Goal: Check status: Verify the current state of an ongoing process or item

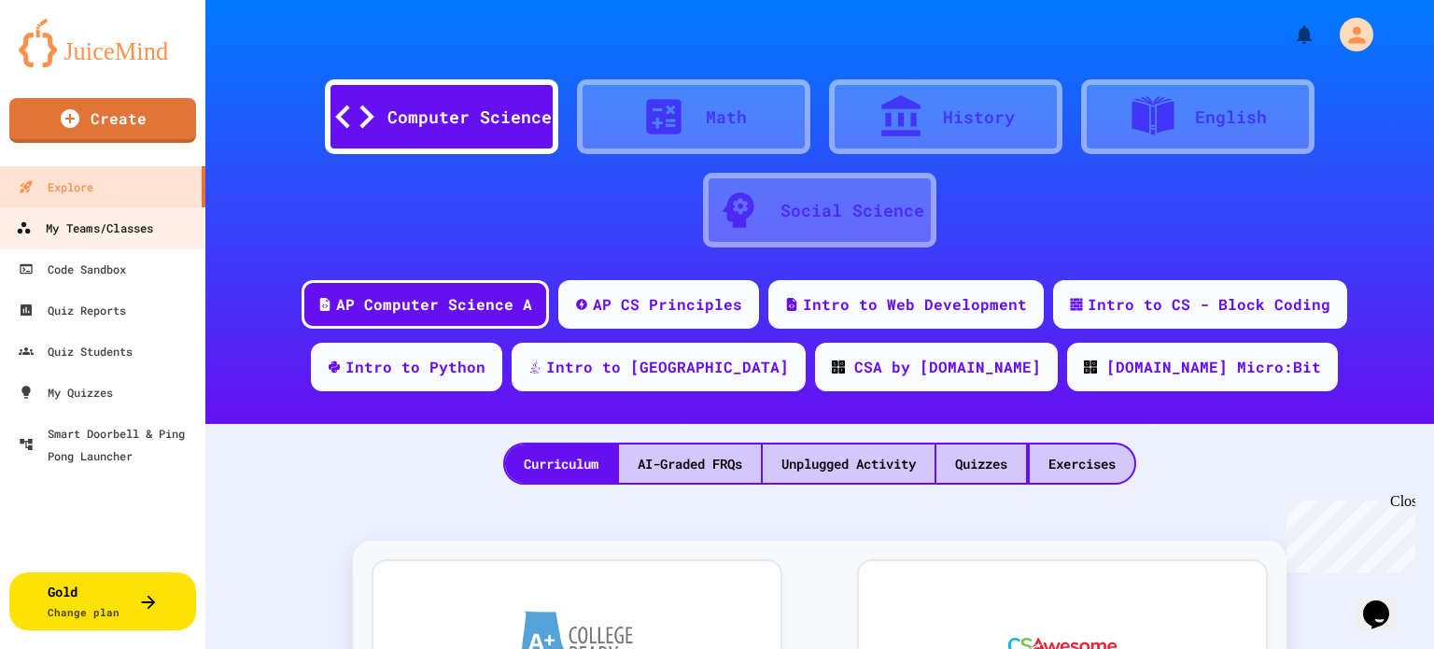
click at [78, 225] on div "My Teams/Classes" at bounding box center [84, 228] width 137 height 23
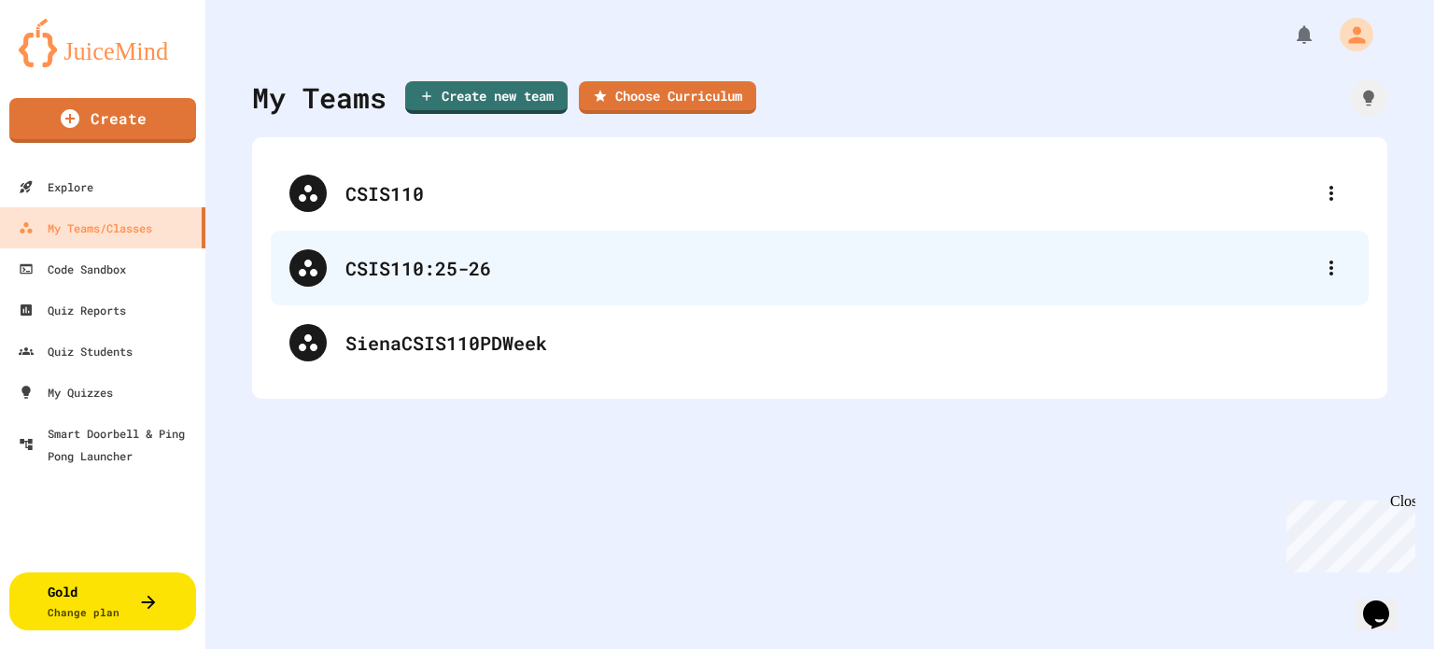
click at [574, 279] on div "CSIS110:25-26" at bounding box center [828, 268] width 967 height 28
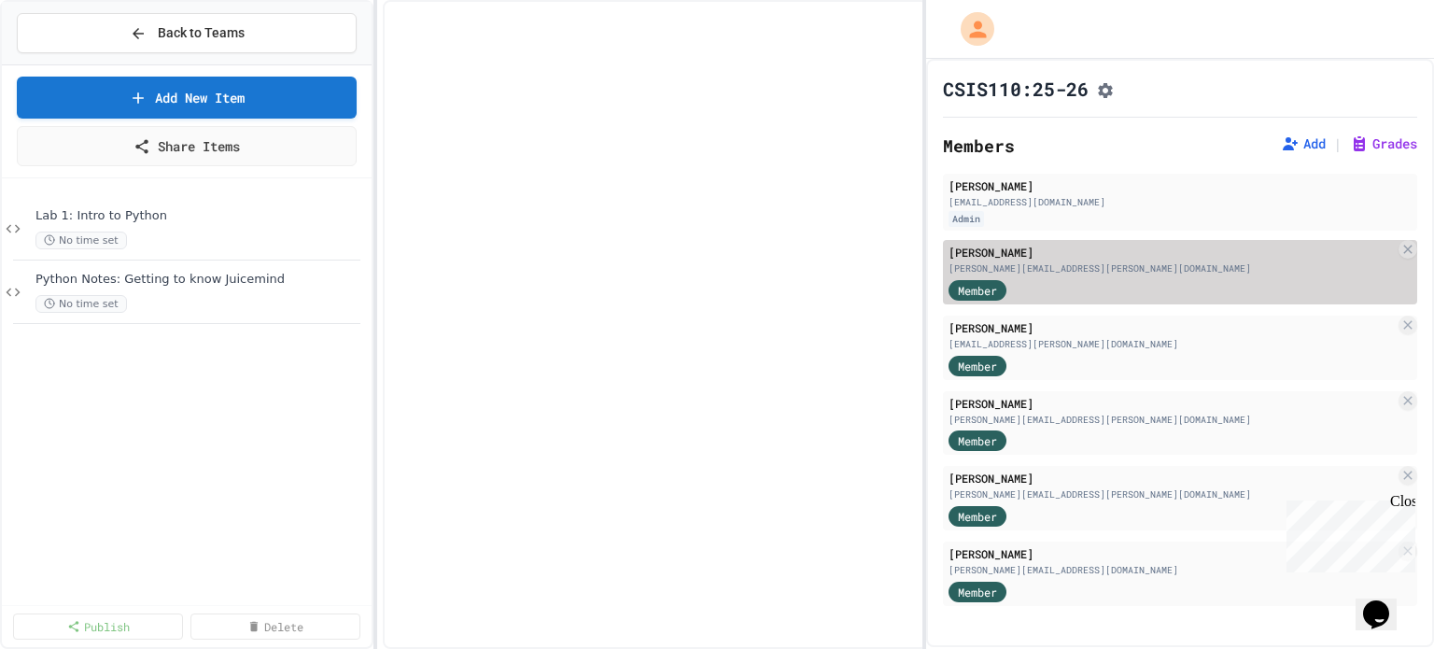
click at [1062, 295] on div "Member" at bounding box center [1171, 288] width 446 height 23
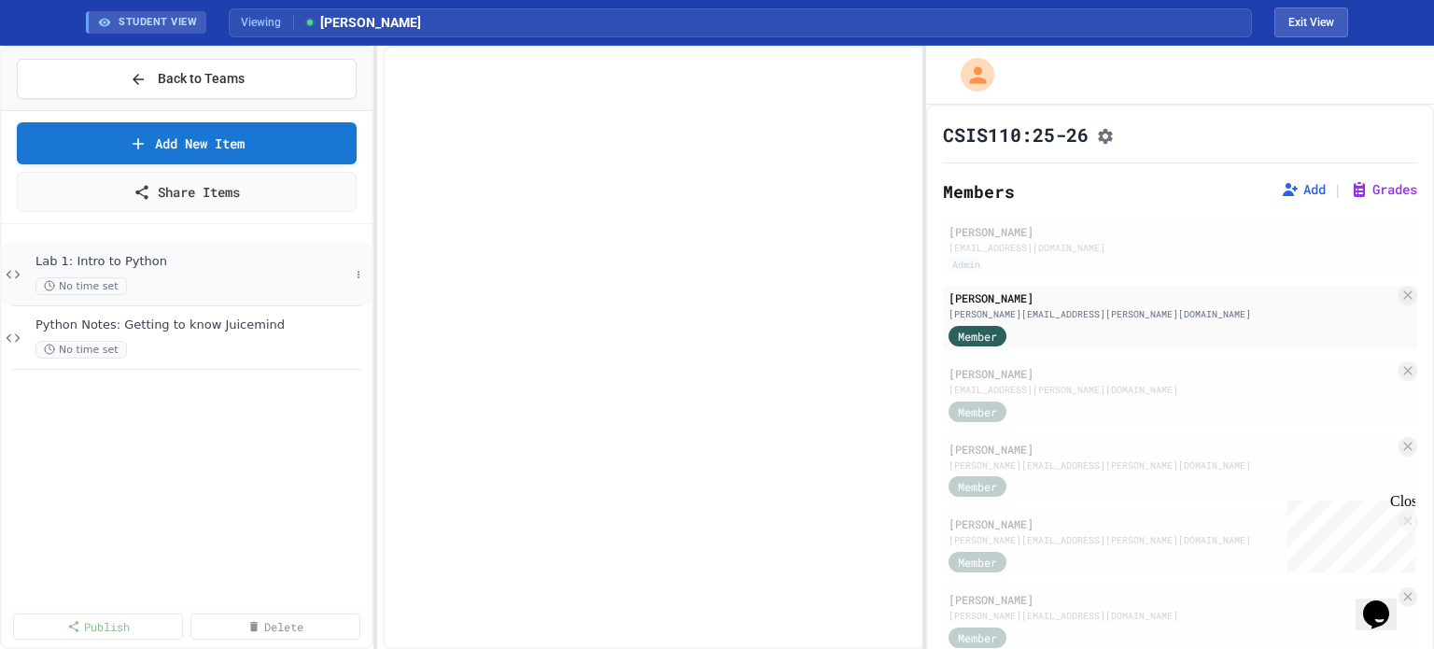
click at [118, 266] on span "Lab 1: Intro to Python" at bounding box center [192, 262] width 314 height 16
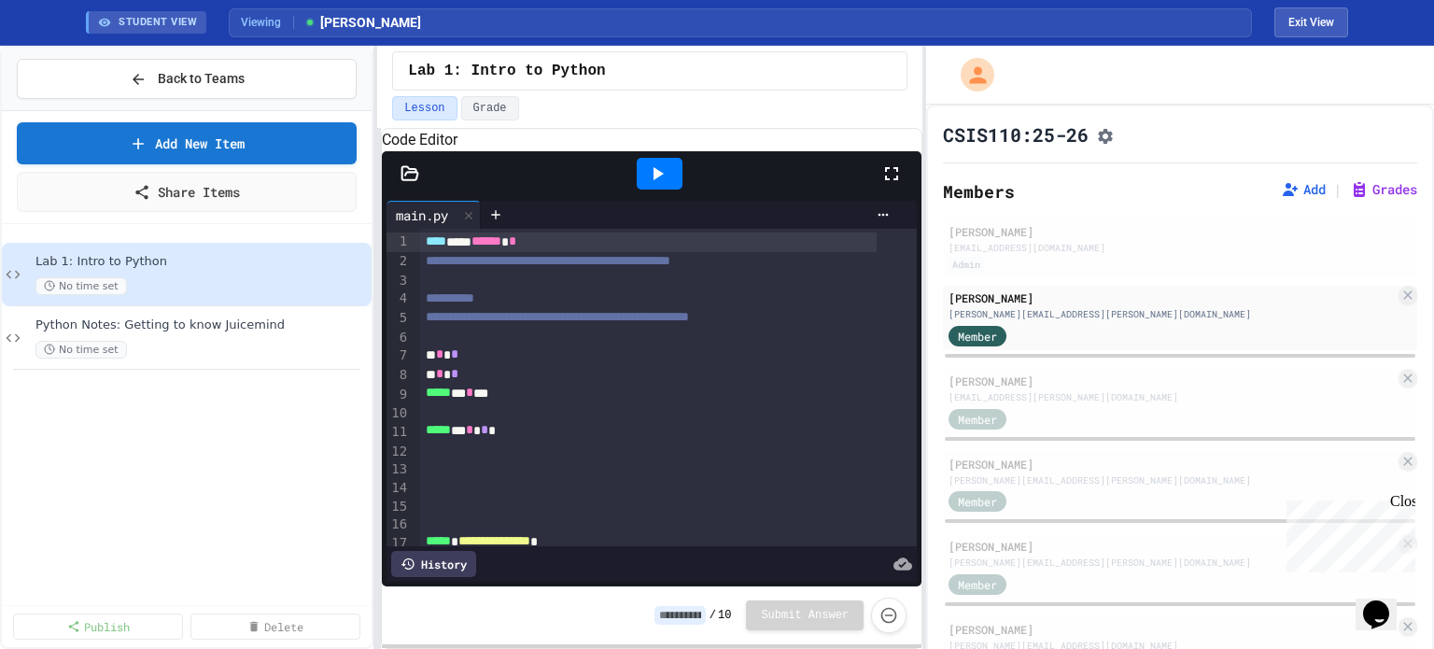
scroll to position [61, 0]
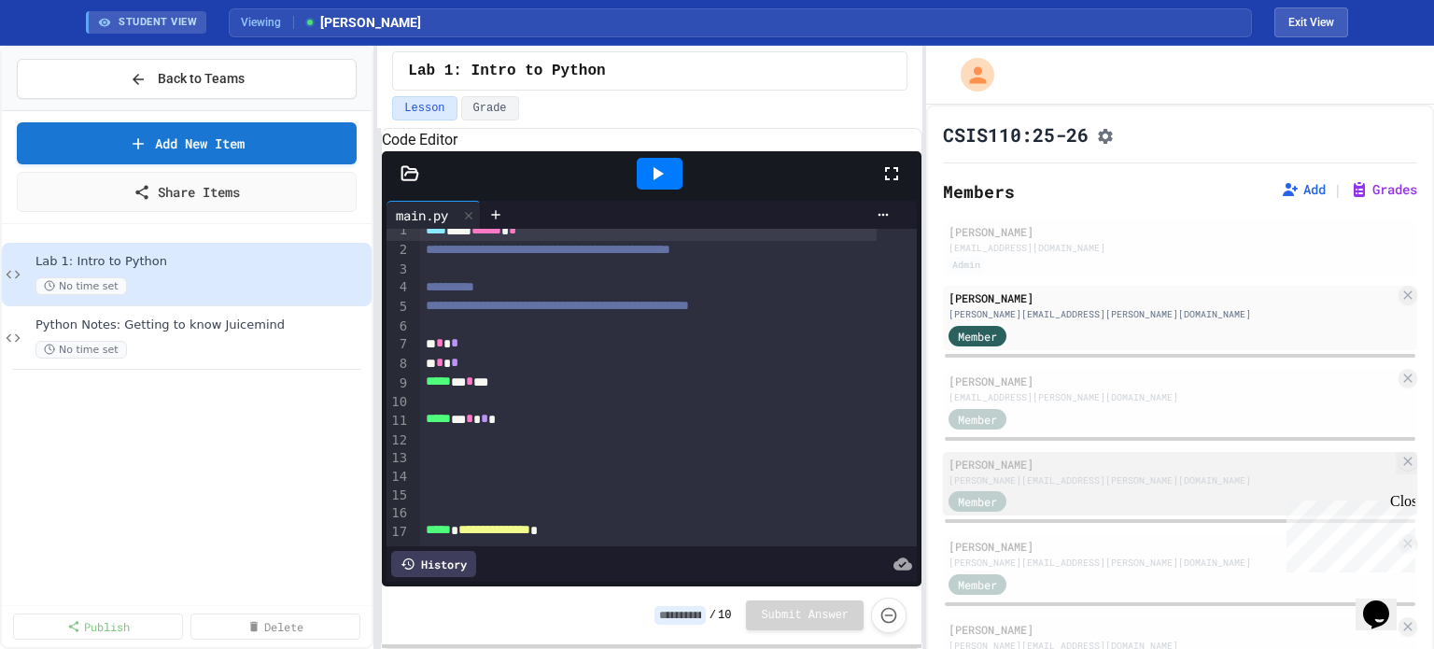
click at [1064, 507] on div "Member" at bounding box center [1171, 500] width 446 height 23
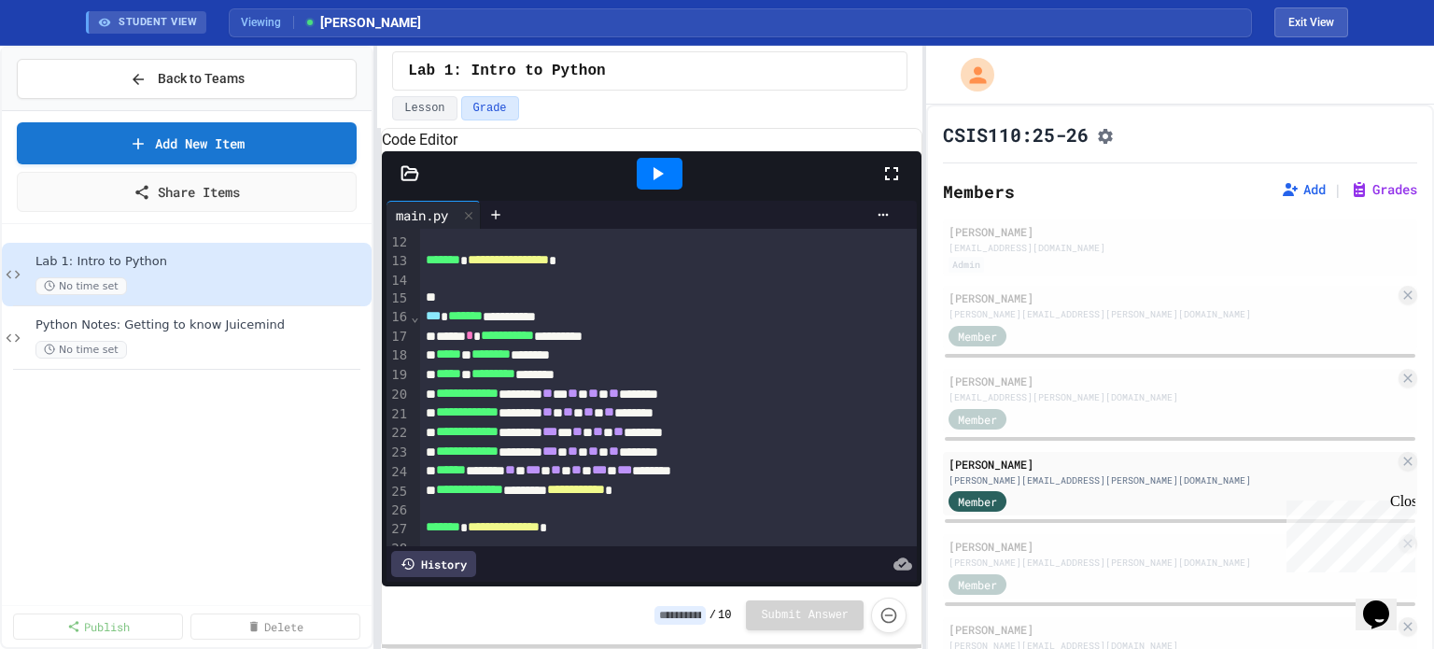
scroll to position [276, 0]
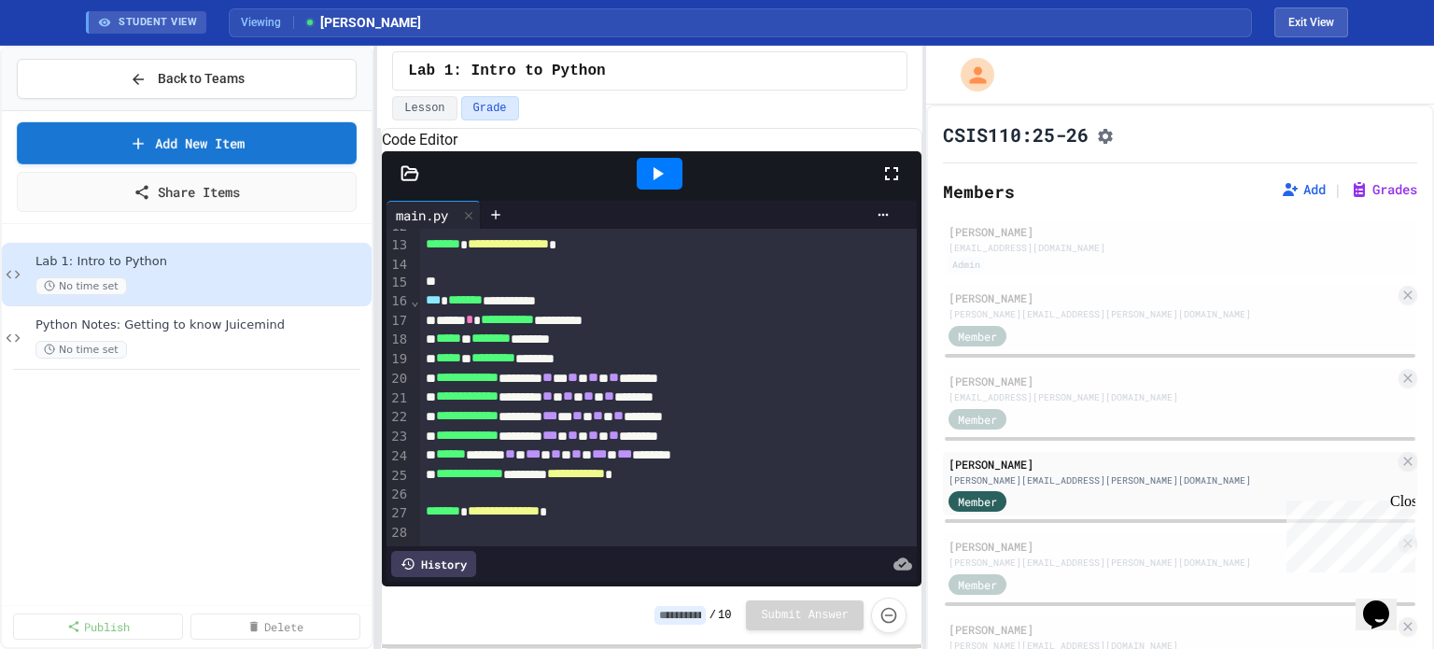
click at [421, 183] on div at bounding box center [410, 173] width 56 height 19
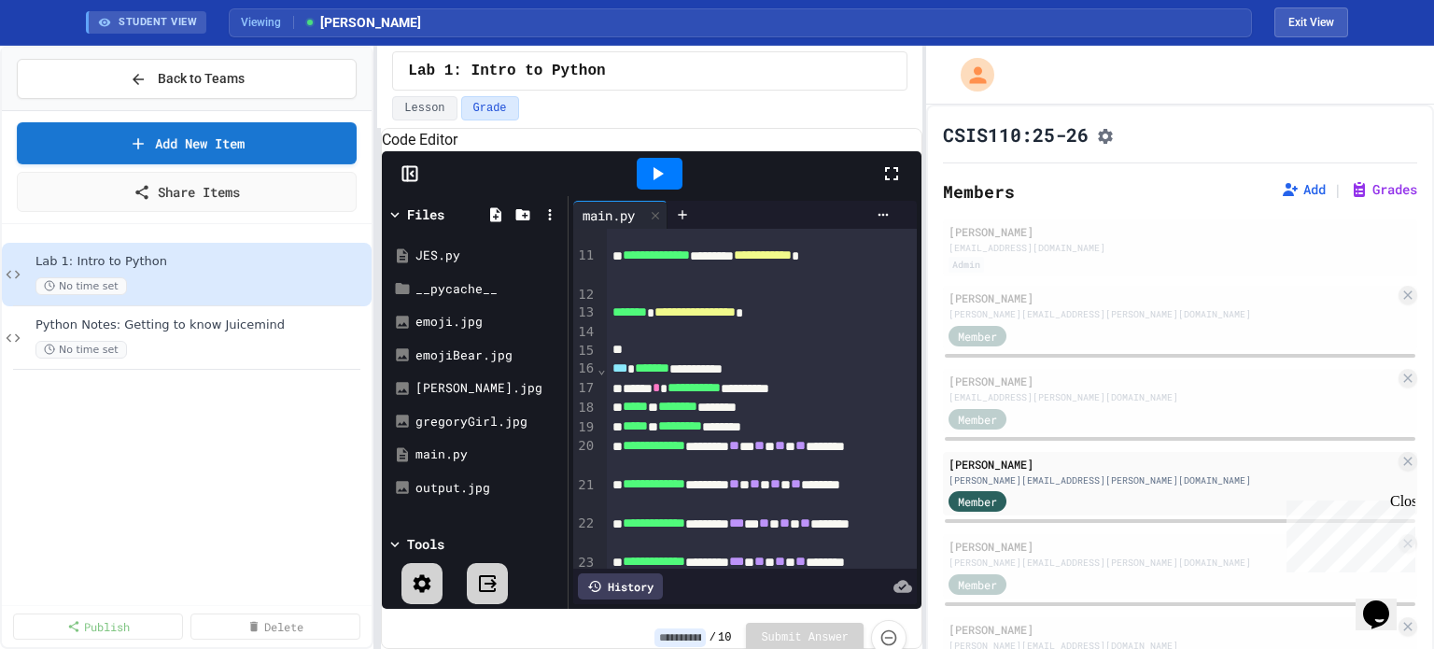
scroll to position [393, 0]
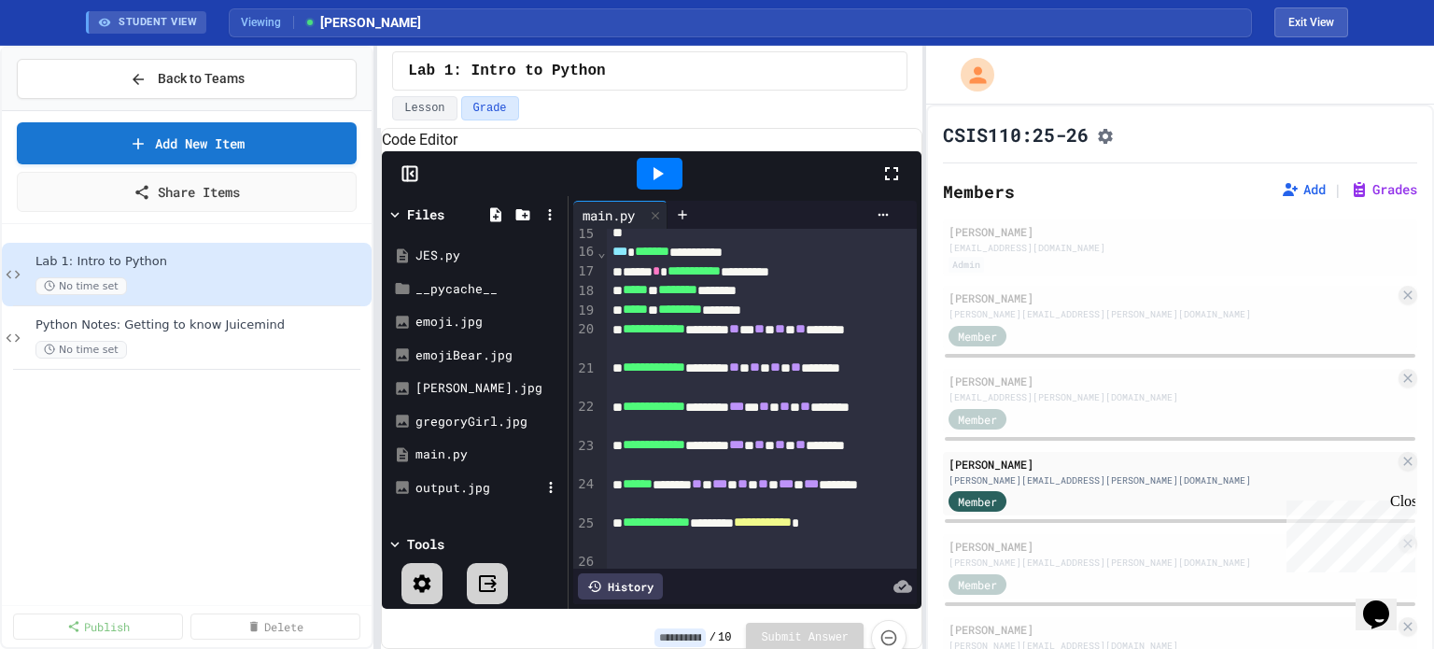
click at [449, 498] on div "output.jpg" at bounding box center [477, 488] width 125 height 19
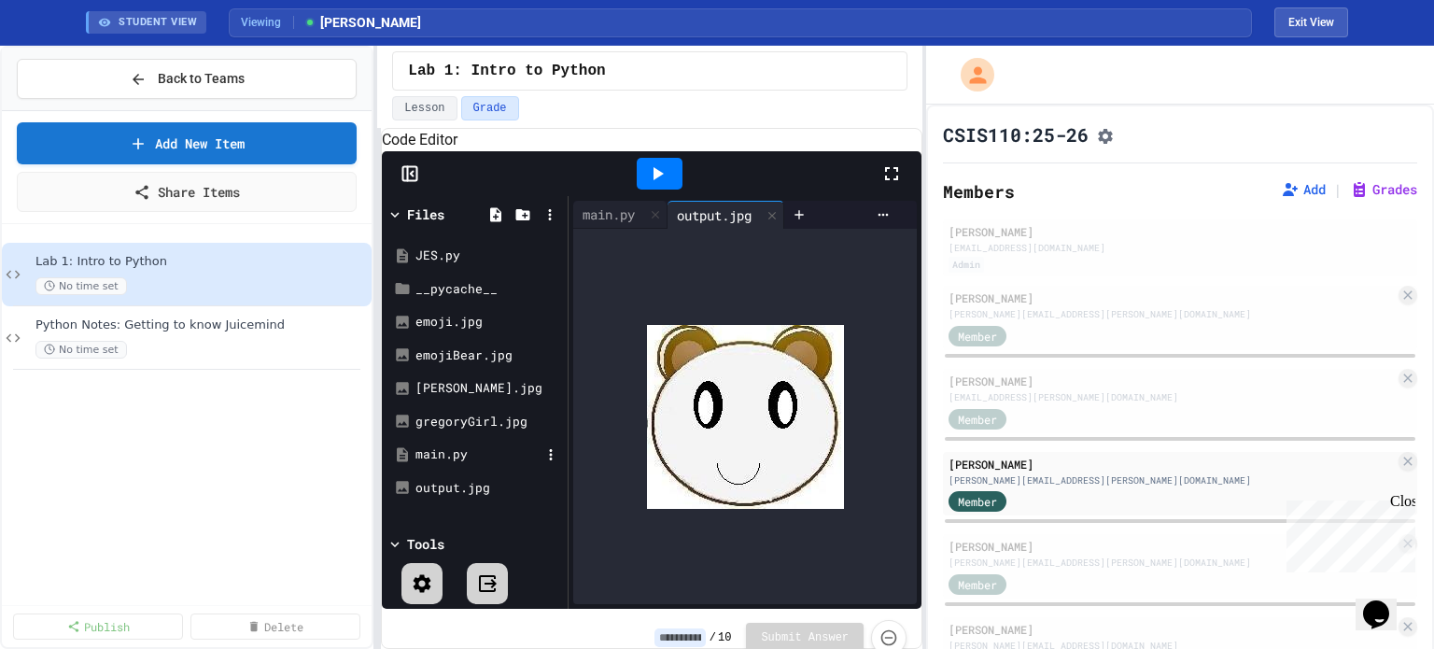
click at [445, 471] on div "main.py" at bounding box center [474, 455] width 176 height 34
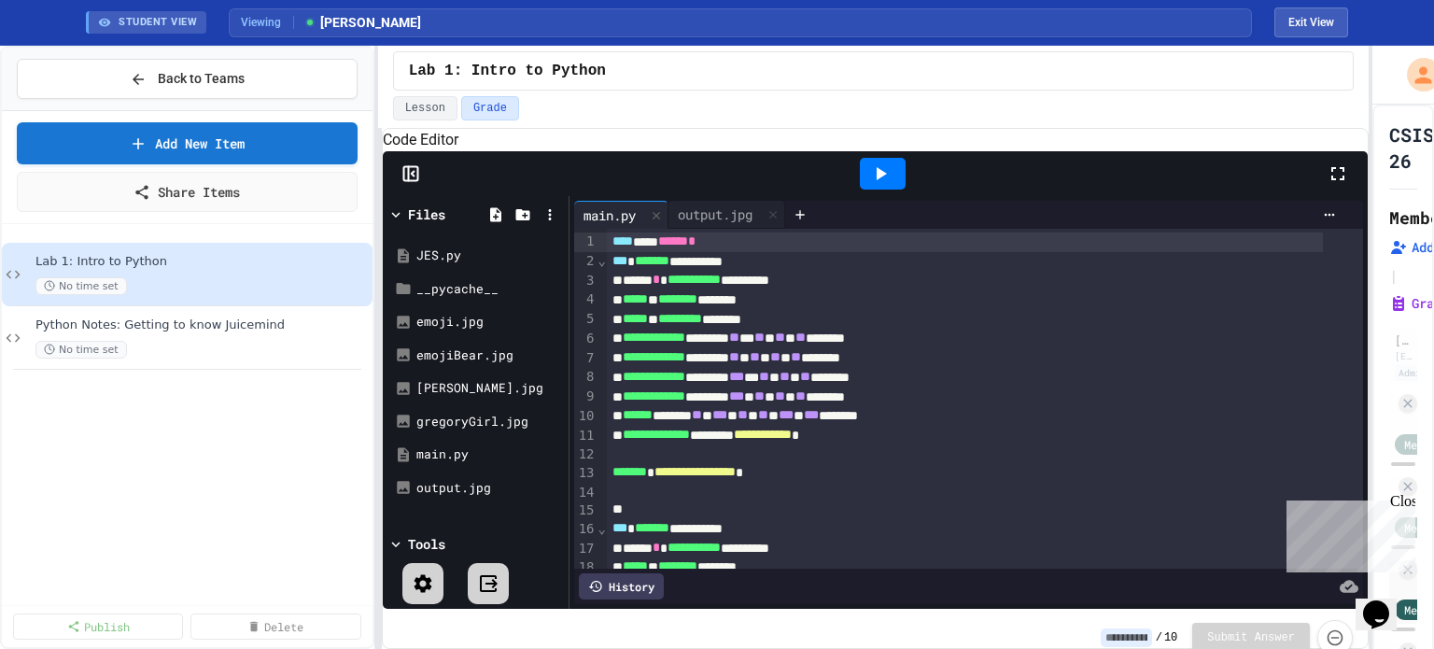
click at [1374, 181] on div "**********" at bounding box center [717, 347] width 1434 height 603
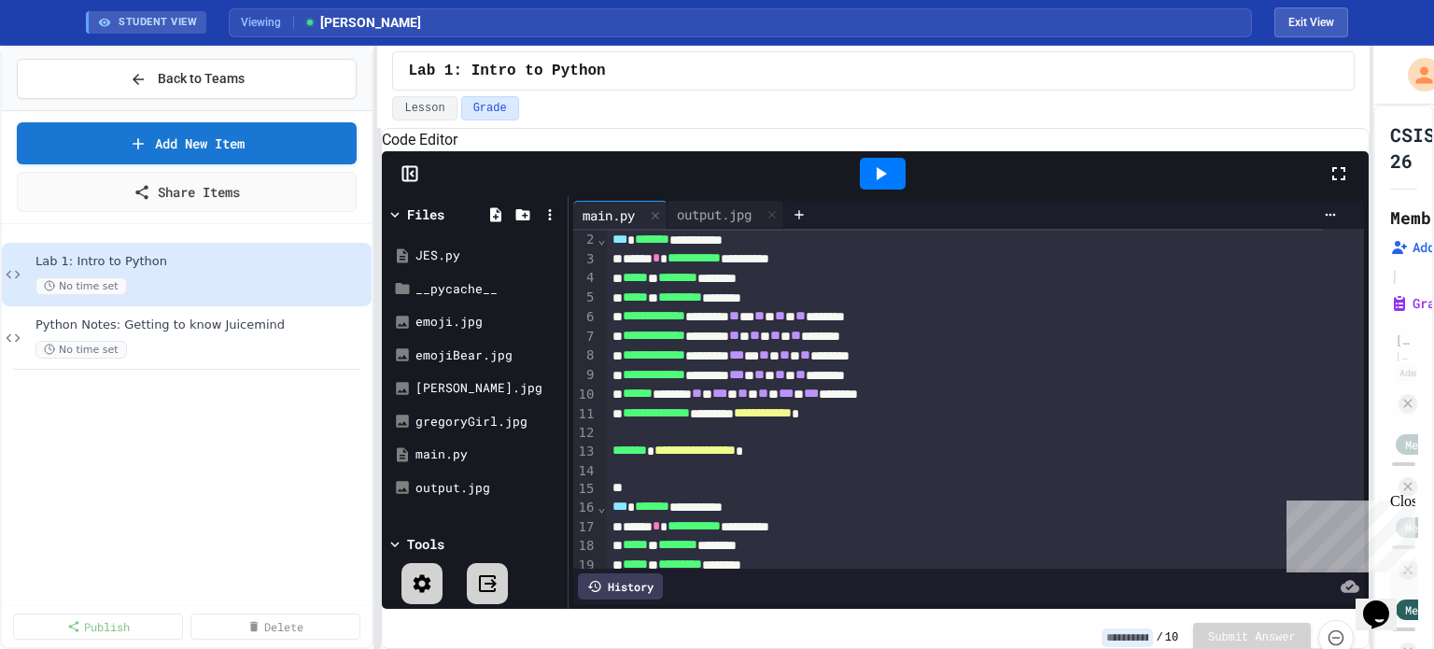
scroll to position [0, 0]
